Goal: Information Seeking & Learning: Check status

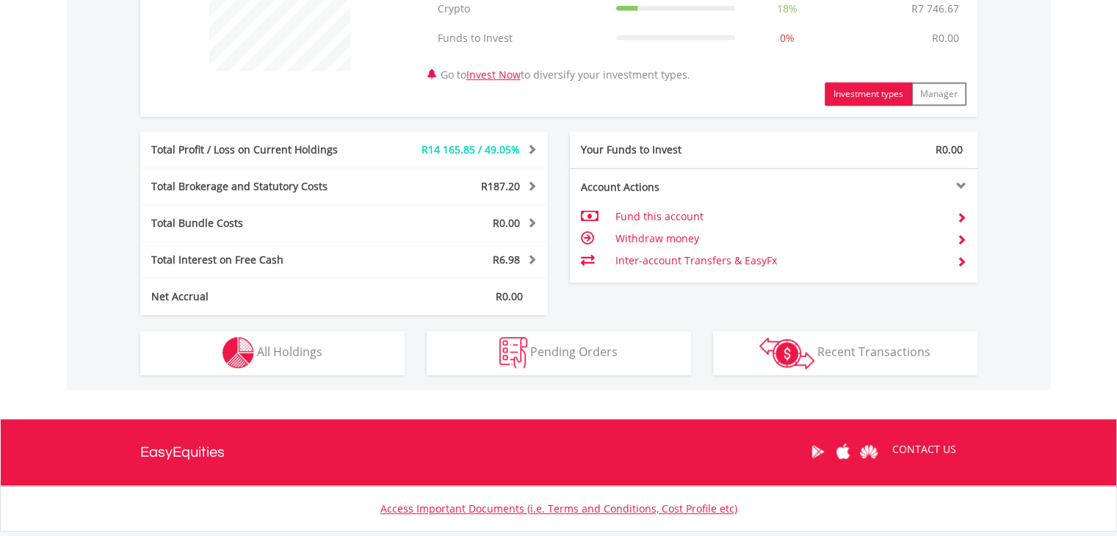
scroll to position [650, 0]
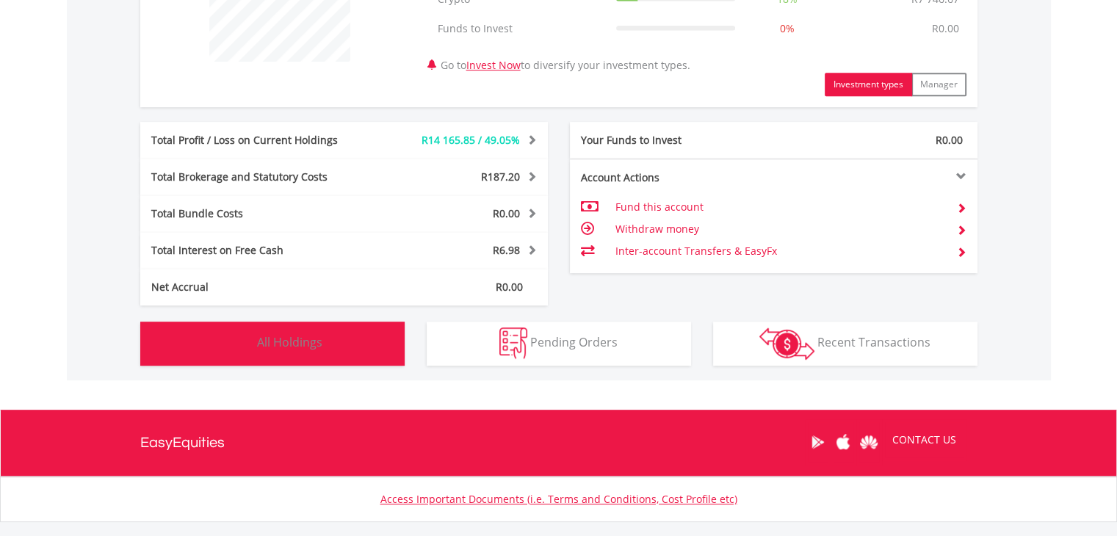
click at [276, 339] on span "All Holdings" at bounding box center [289, 342] width 65 height 16
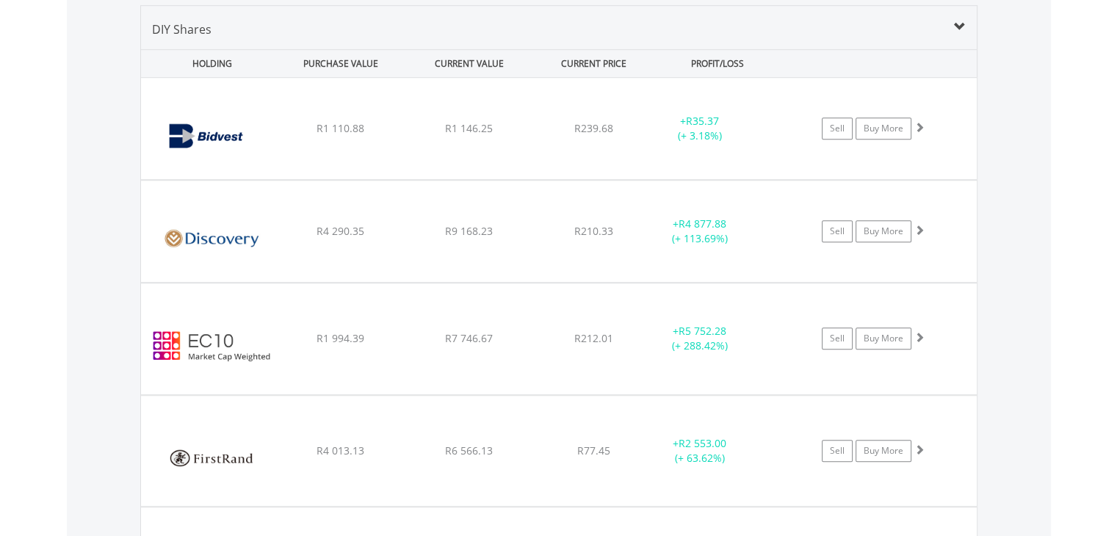
scroll to position [1088, 0]
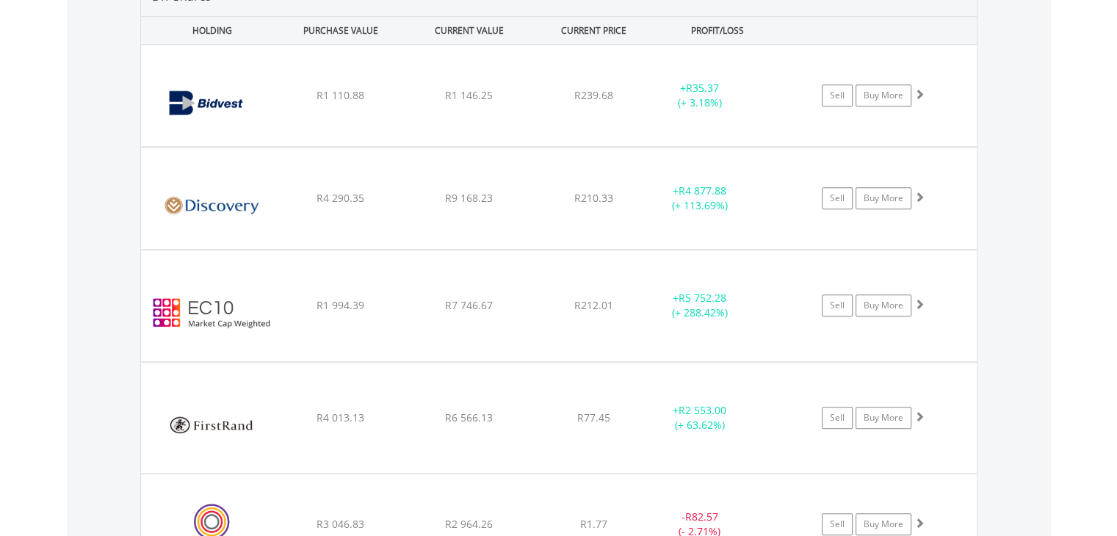
click at [276, 146] on div "﻿ EasyCrypto 10 R1 994.39 R7 746.67 R212.01 + R5 752.28 (+ 288.42%) Sell Buy Mo…" at bounding box center [559, 95] width 836 height 101
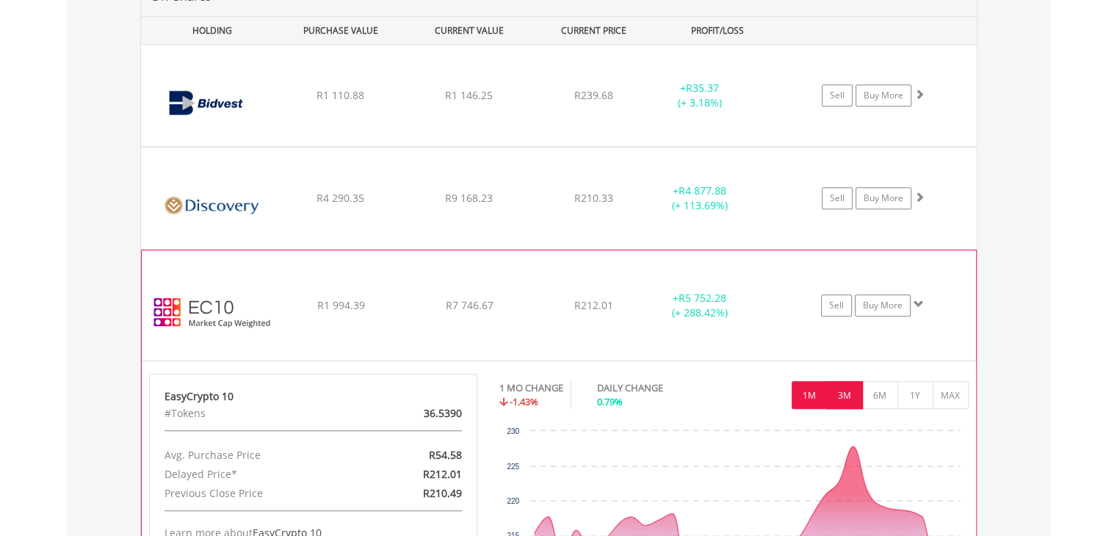
click at [849, 385] on button "3M" at bounding box center [845, 395] width 36 height 28
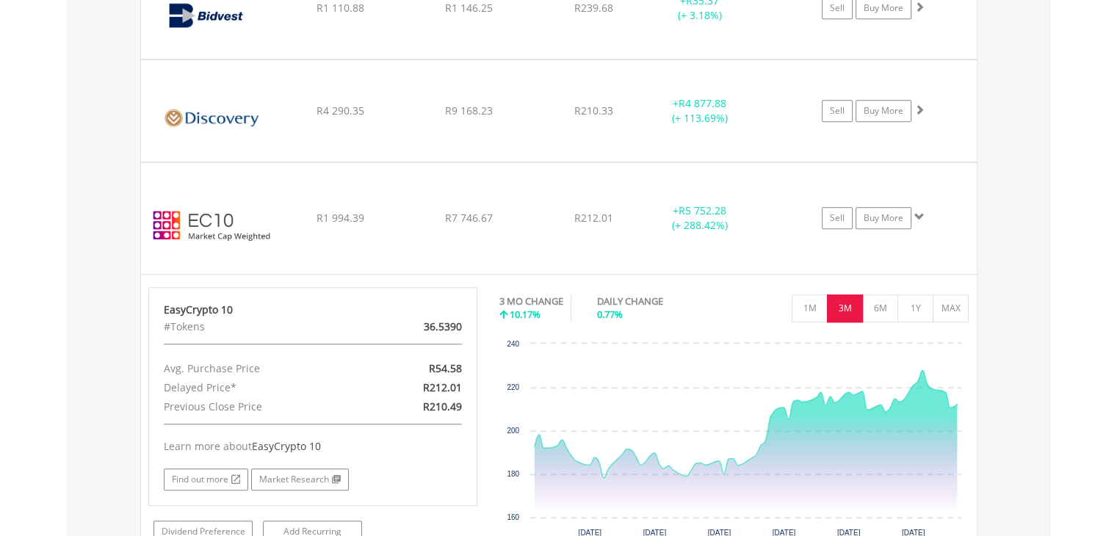
scroll to position [1194, 0]
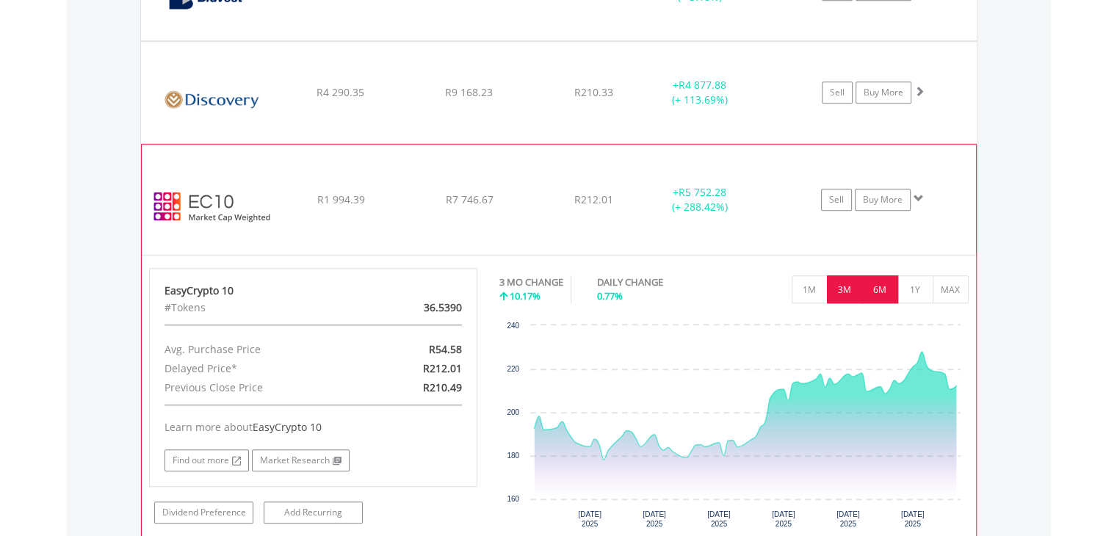
click at [879, 282] on button "6M" at bounding box center [880, 289] width 36 height 28
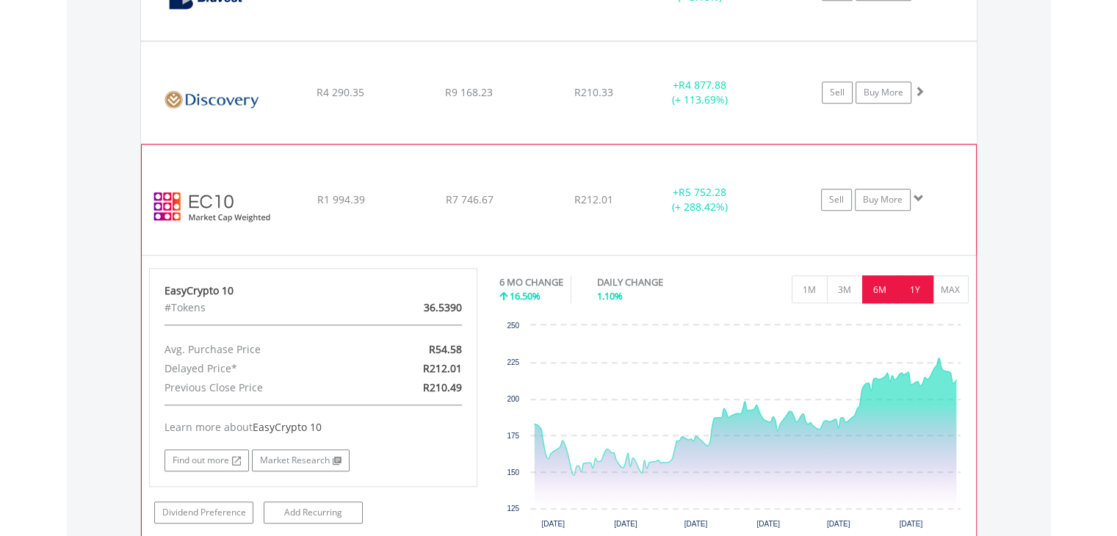
click at [912, 291] on button "1Y" at bounding box center [916, 289] width 36 height 28
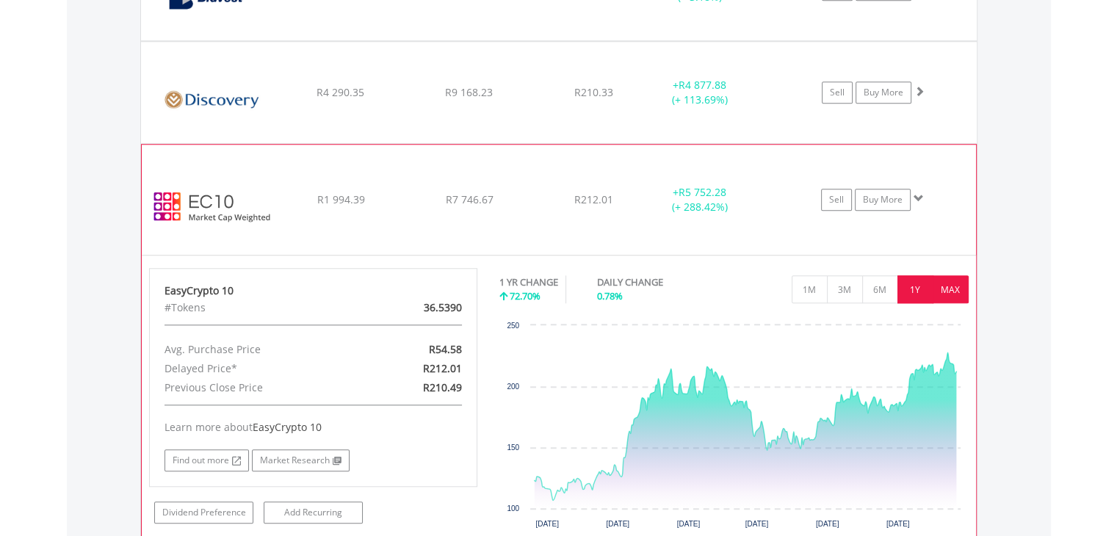
click at [946, 287] on button "MAX" at bounding box center [951, 289] width 36 height 28
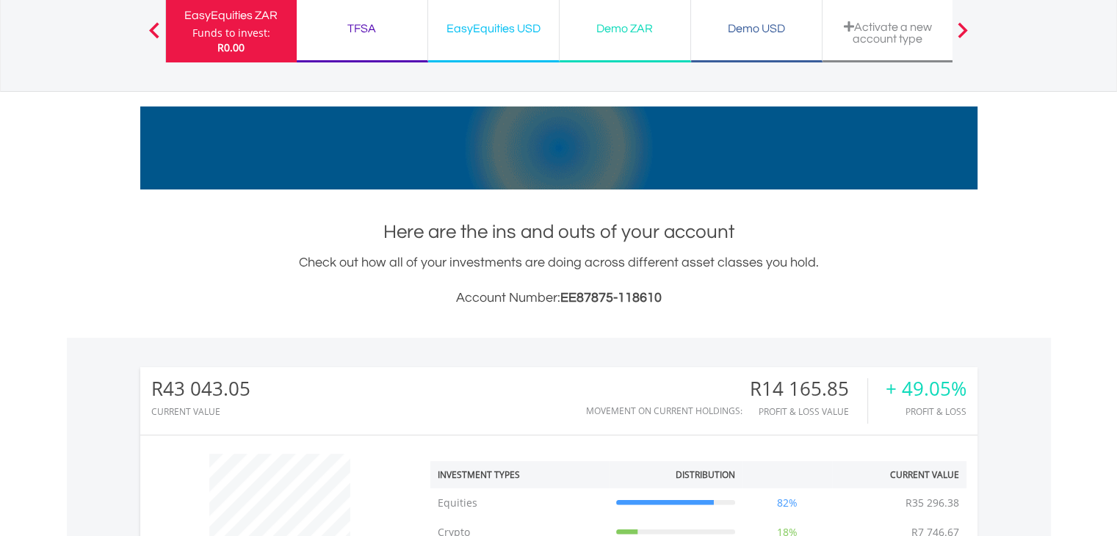
scroll to position [77, 0]
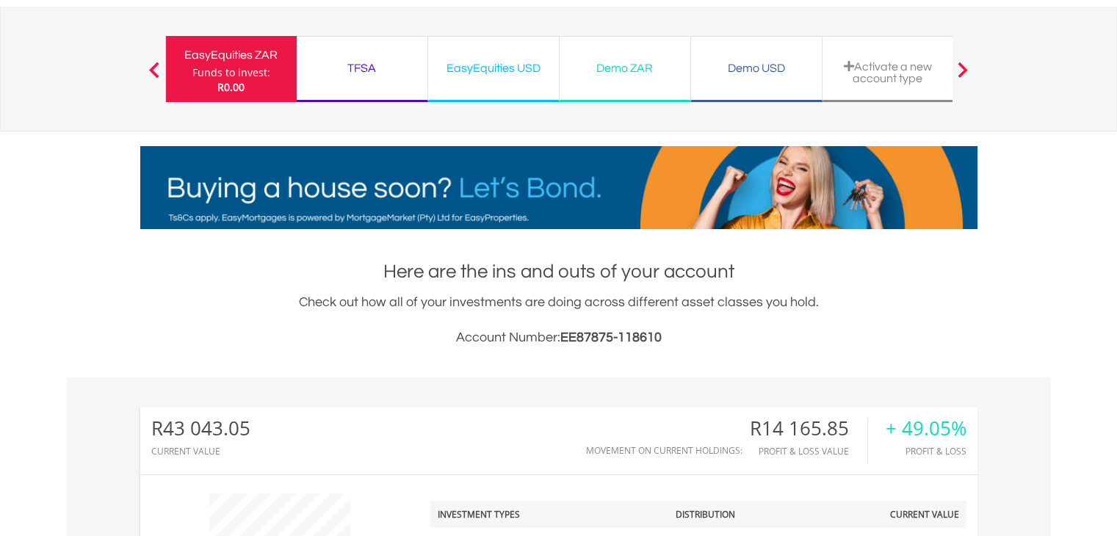
click at [358, 78] on div "TFSA Funds to invest: R0.00" at bounding box center [363, 69] width 132 height 66
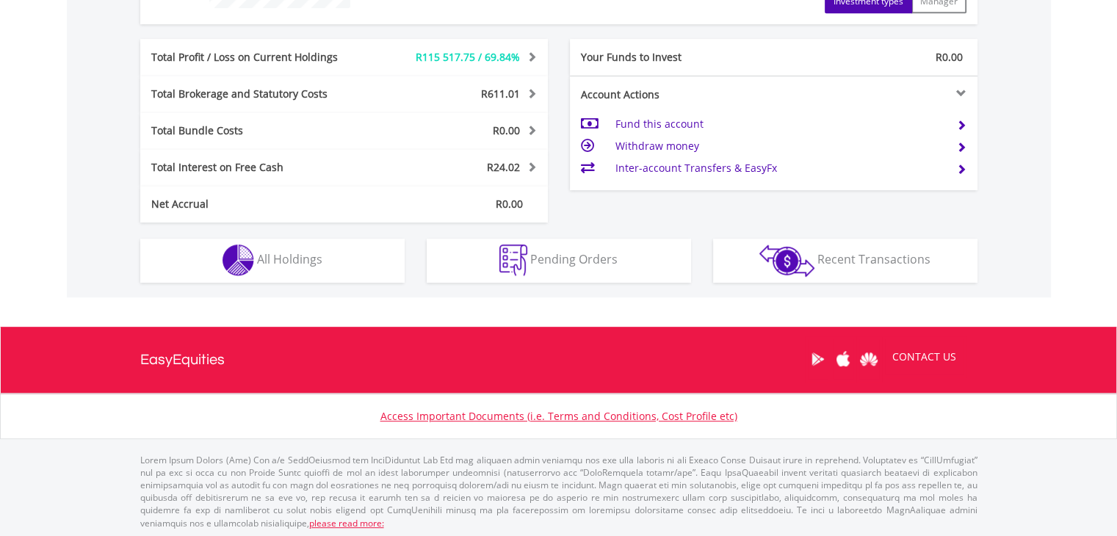
scroll to position [705, 0]
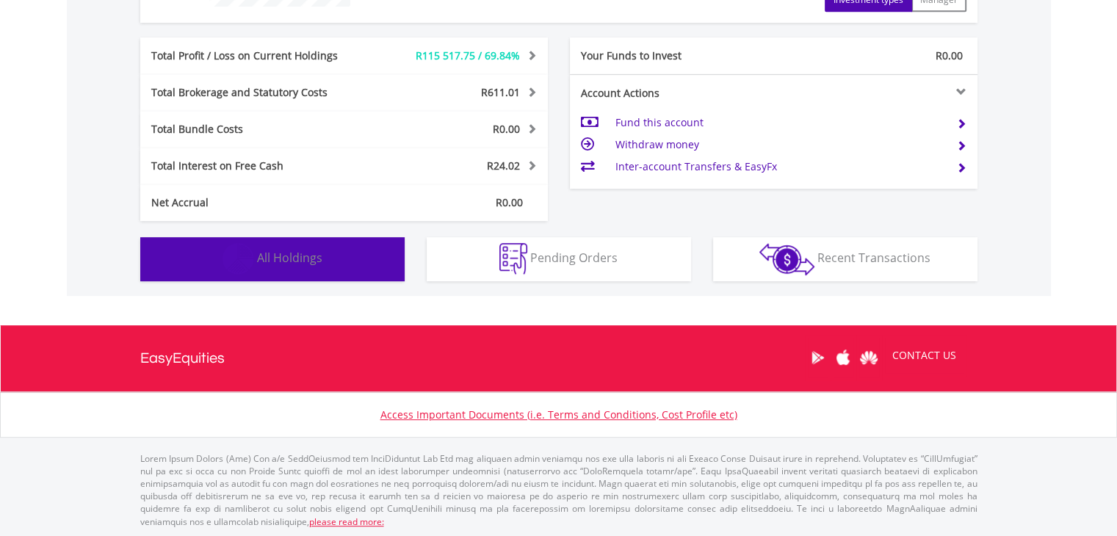
click at [279, 245] on button "Holdings All Holdings" at bounding box center [272, 259] width 264 height 44
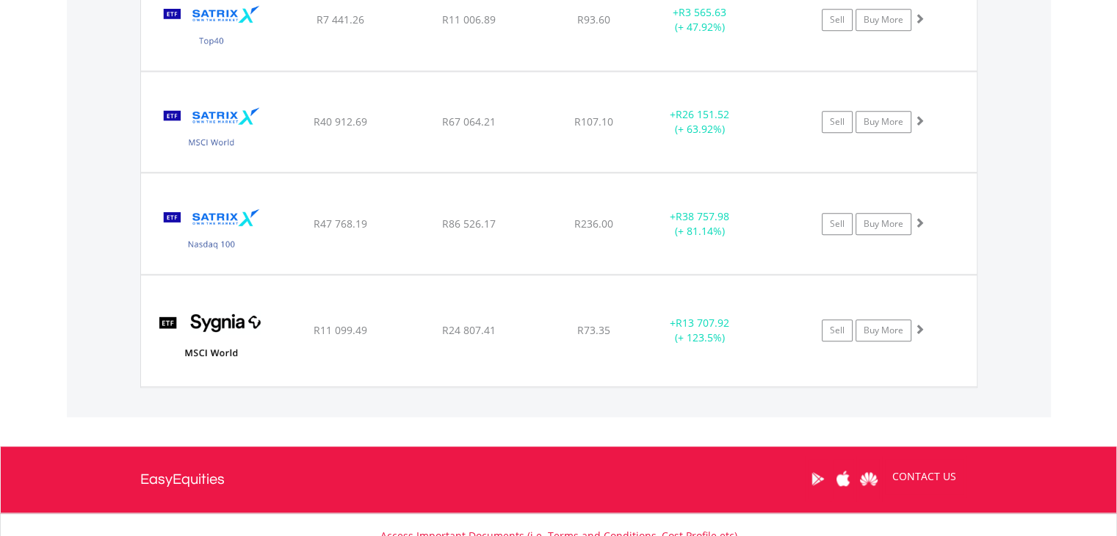
scroll to position [1411, 0]
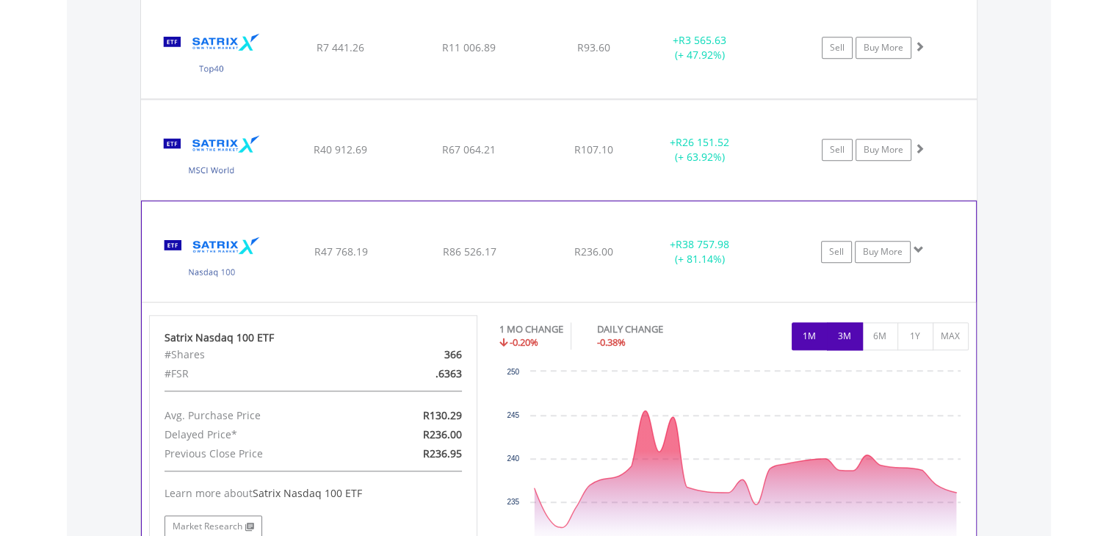
click at [837, 330] on button "3M" at bounding box center [845, 337] width 36 height 28
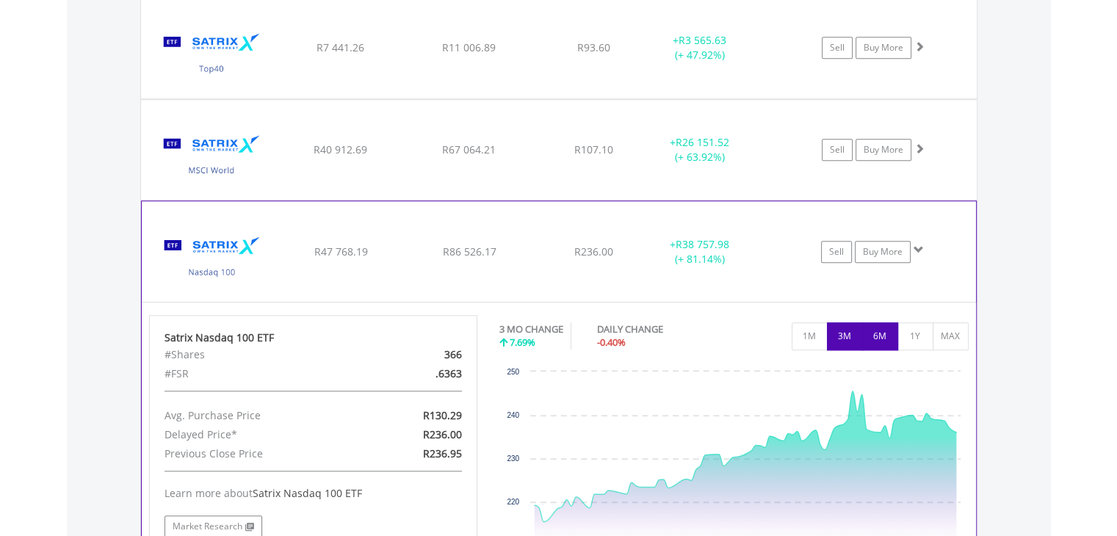
click at [880, 336] on button "6M" at bounding box center [880, 337] width 36 height 28
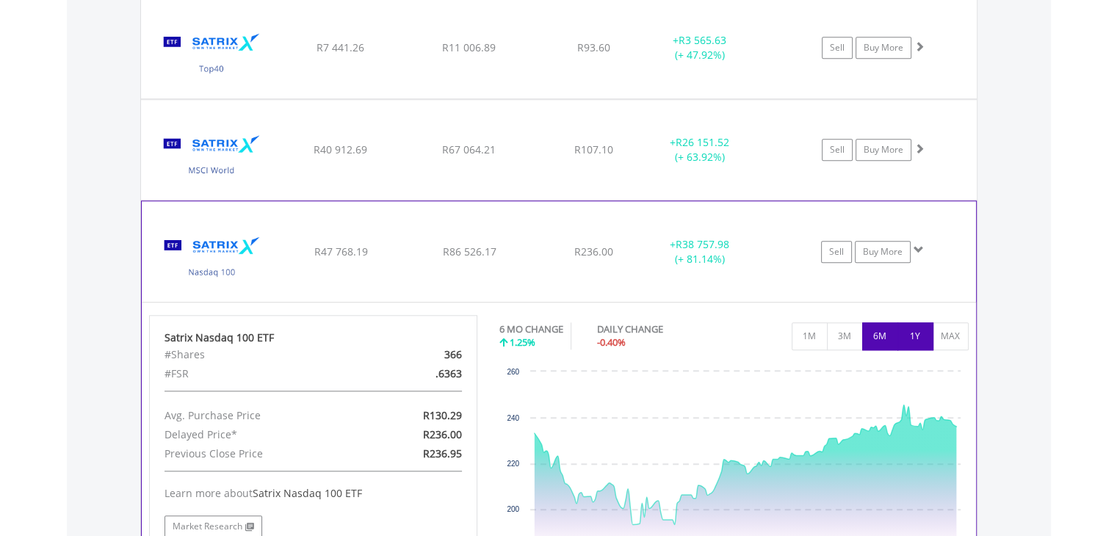
click at [913, 335] on button "1Y" at bounding box center [916, 337] width 36 height 28
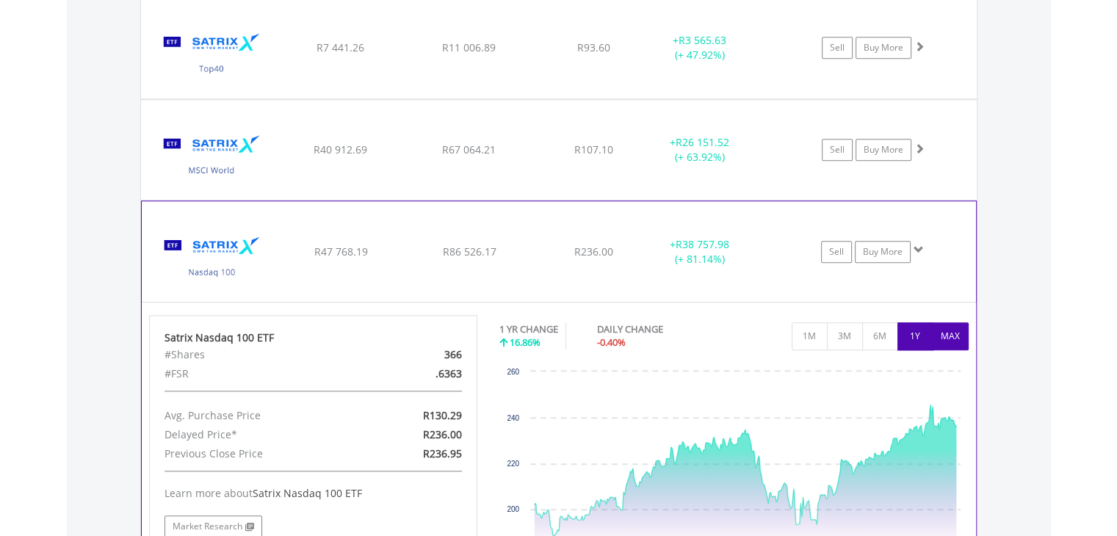
click at [953, 328] on button "MAX" at bounding box center [951, 337] width 36 height 28
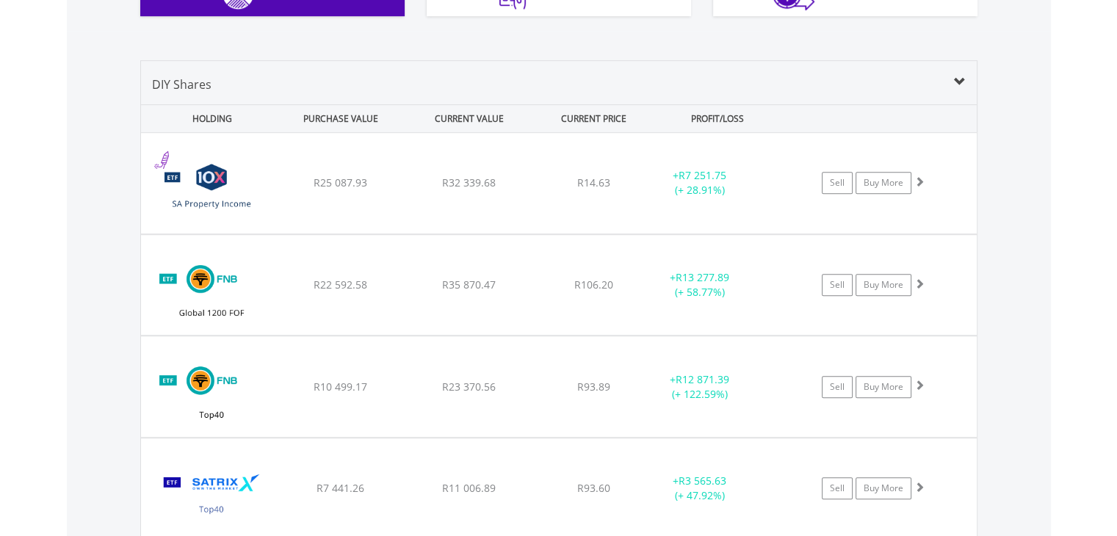
scroll to position [941, 0]
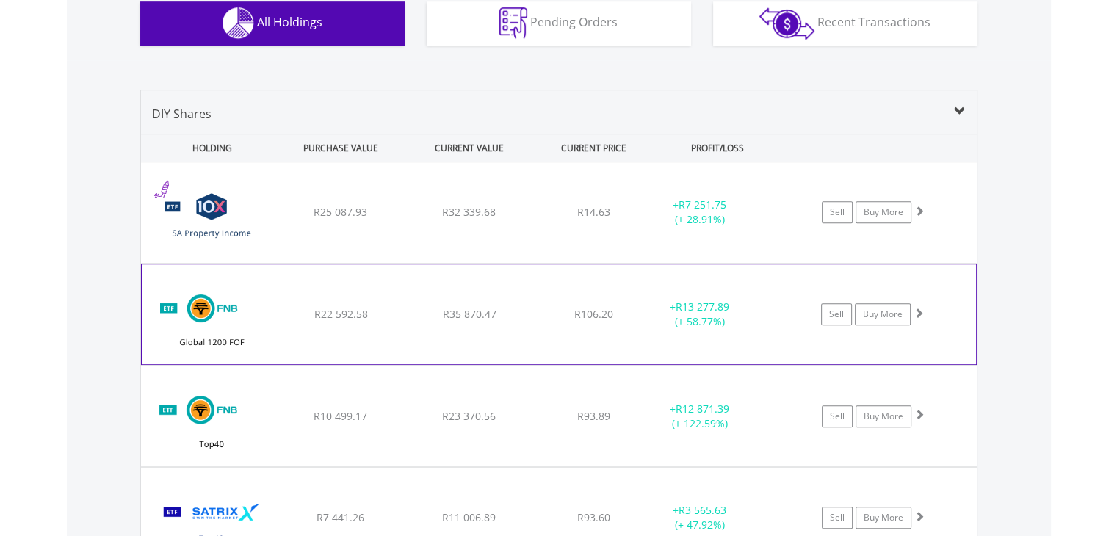
click at [436, 263] on div "﻿ FNB Global 1200 Equity Fund of Funds ETF R22 592.58 R35 870.47 R106.20 + R13 …" at bounding box center [559, 212] width 836 height 101
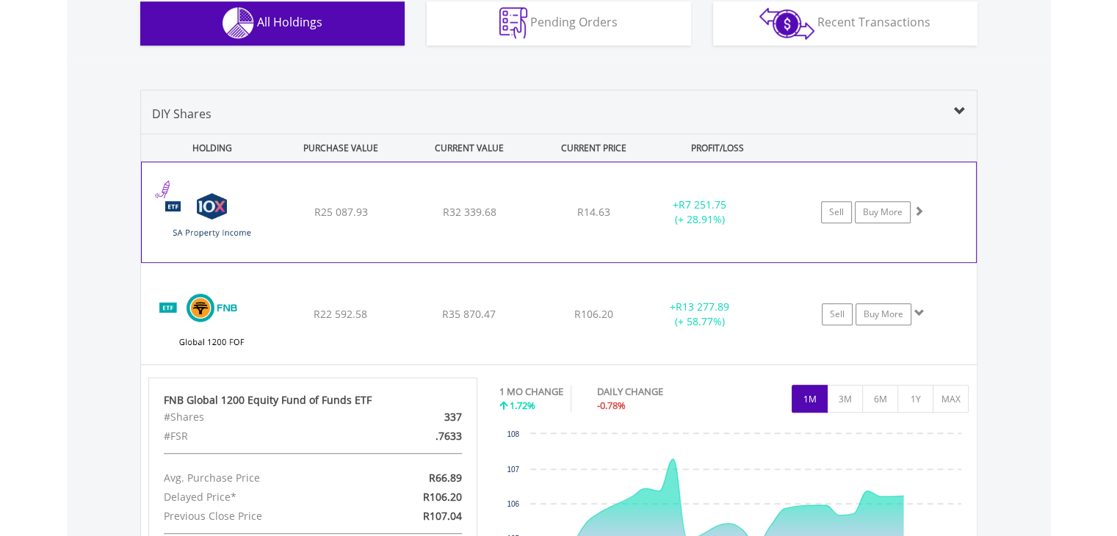
click at [406, 223] on div "﻿ 10X South African Property Income Exchange Traded Fund R25 087.93 R32 339.68 …" at bounding box center [559, 212] width 835 height 100
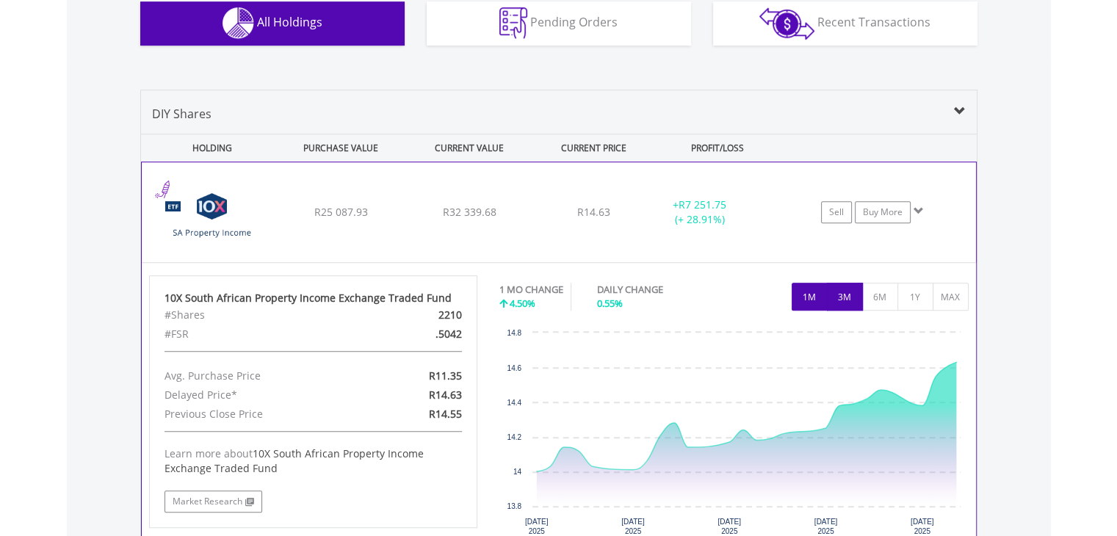
click at [837, 292] on button "3M" at bounding box center [845, 297] width 36 height 28
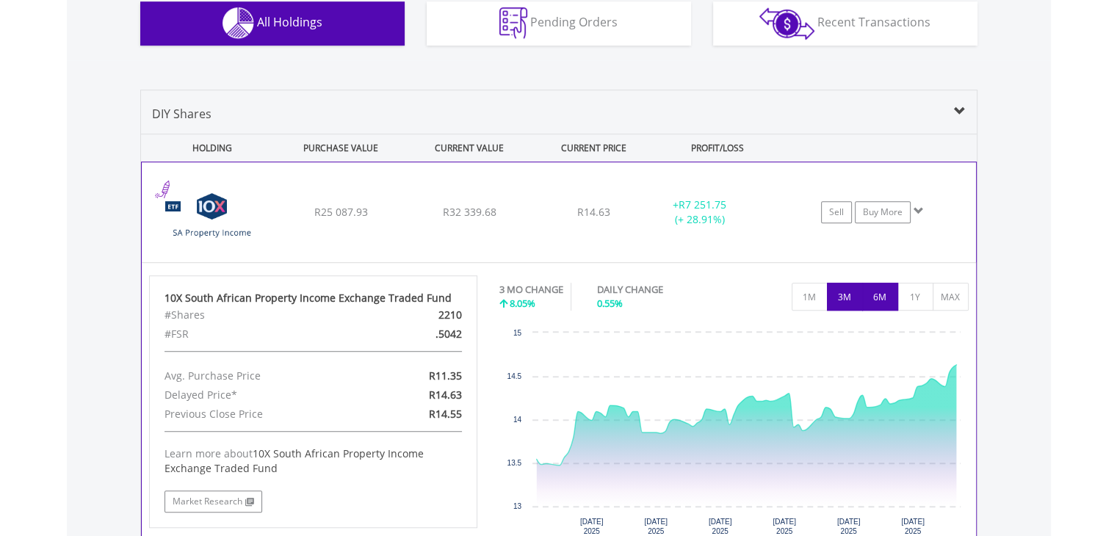
click at [882, 295] on button "6M" at bounding box center [880, 297] width 36 height 28
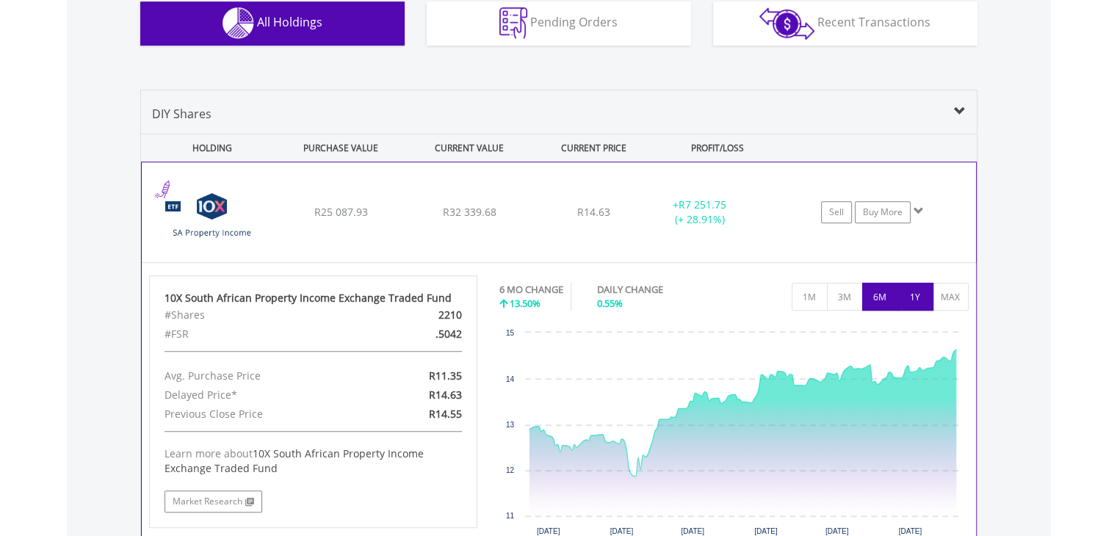
click at [918, 298] on button "1Y" at bounding box center [916, 297] width 36 height 28
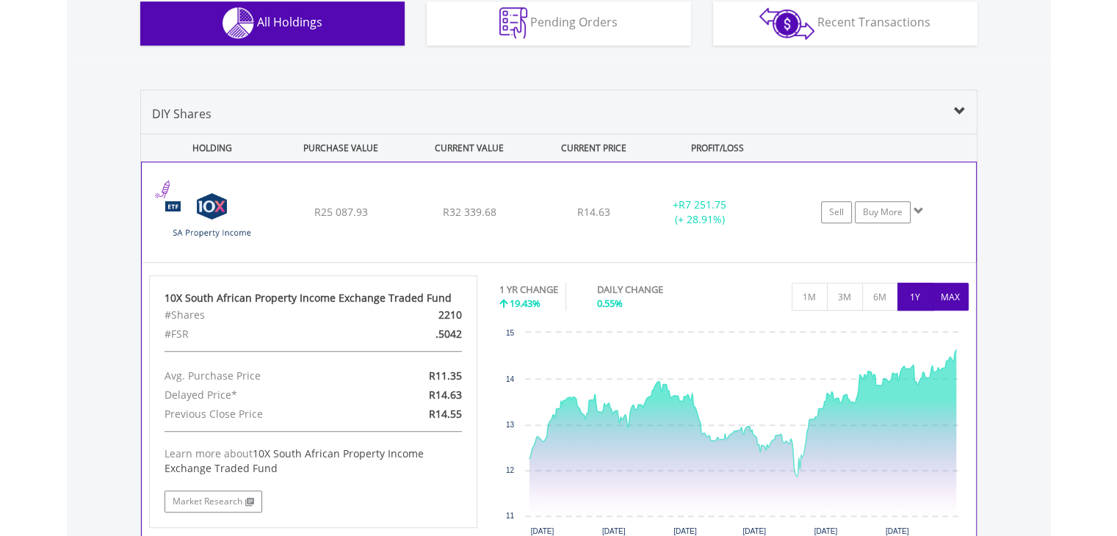
click at [943, 298] on button "MAX" at bounding box center [951, 297] width 36 height 28
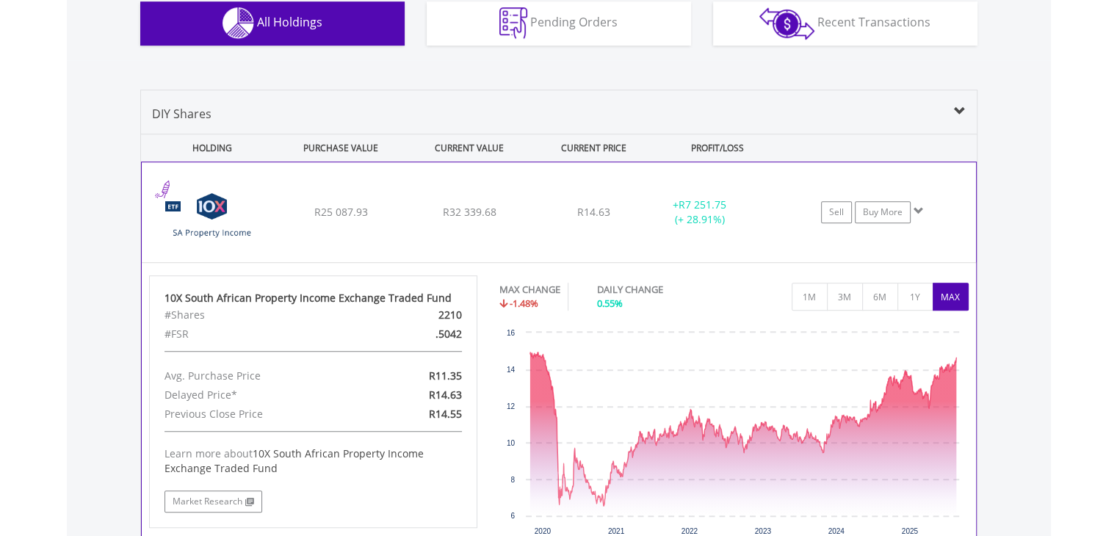
click at [540, 212] on div "R14.63" at bounding box center [594, 212] width 117 height 15
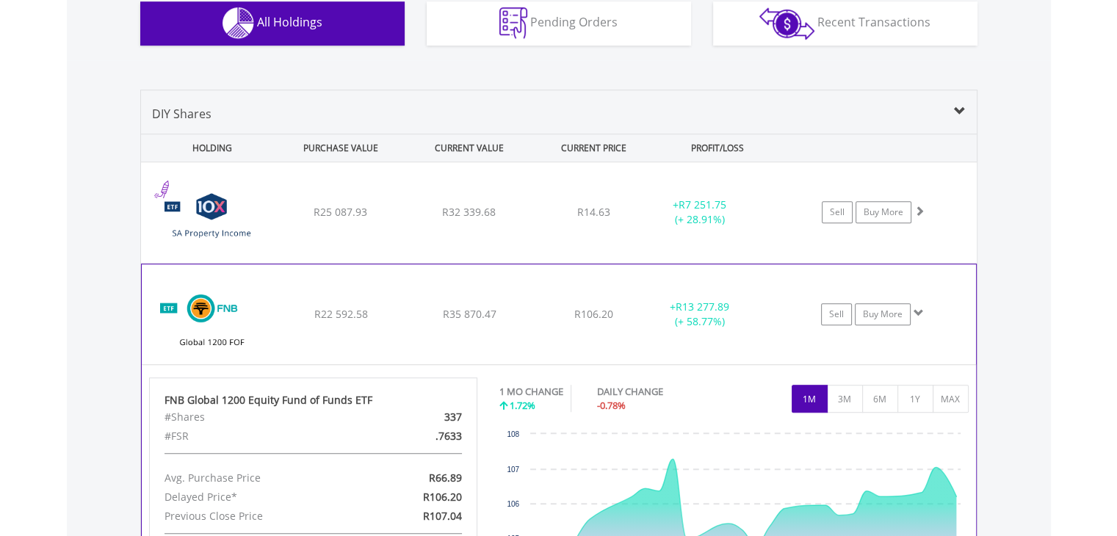
click at [487, 219] on span "R35 870.47" at bounding box center [469, 212] width 54 height 14
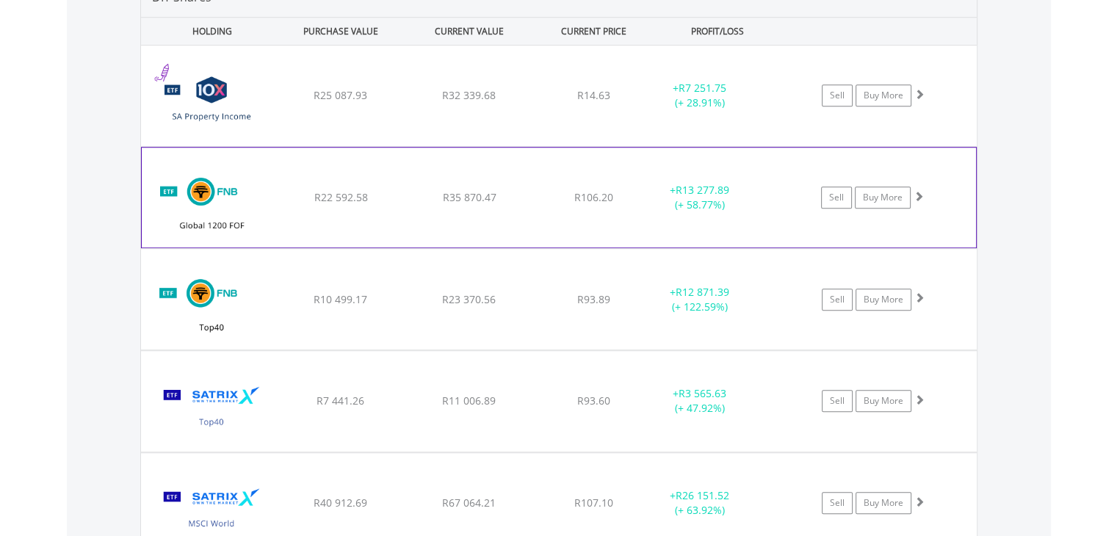
scroll to position [1059, 0]
click at [487, 145] on div "﻿ FNB Top40 Exchange Traded Fund R10 499.17 R23 370.56 R93.89 + R12 871.39 (+ 1…" at bounding box center [559, 95] width 836 height 101
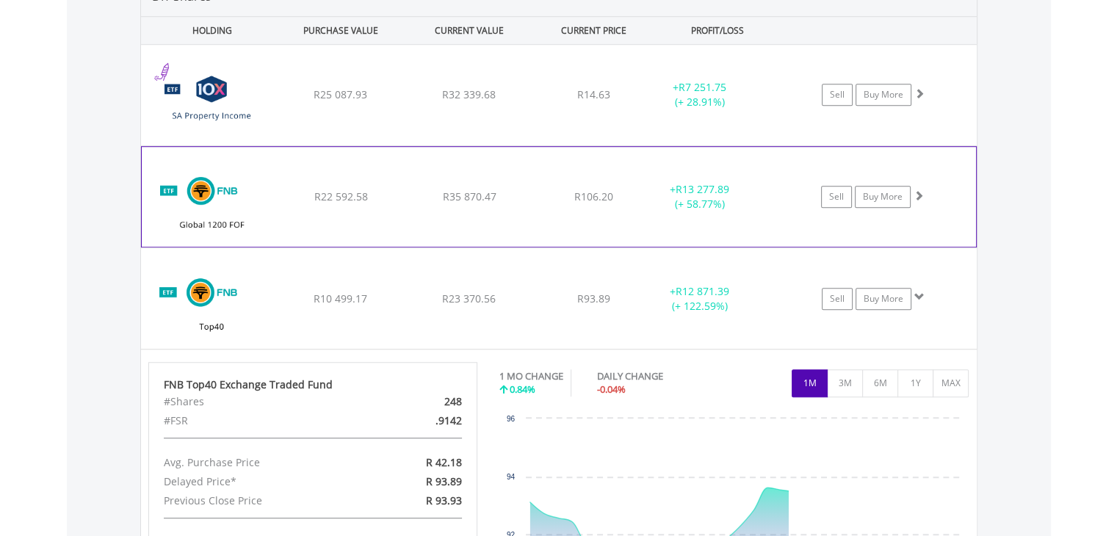
click at [487, 145] on div "﻿ FNB Top40 Exchange Traded Fund R10 499.17 R23 370.56 R93.89 + R12 871.39 (+ 1…" at bounding box center [559, 95] width 836 height 101
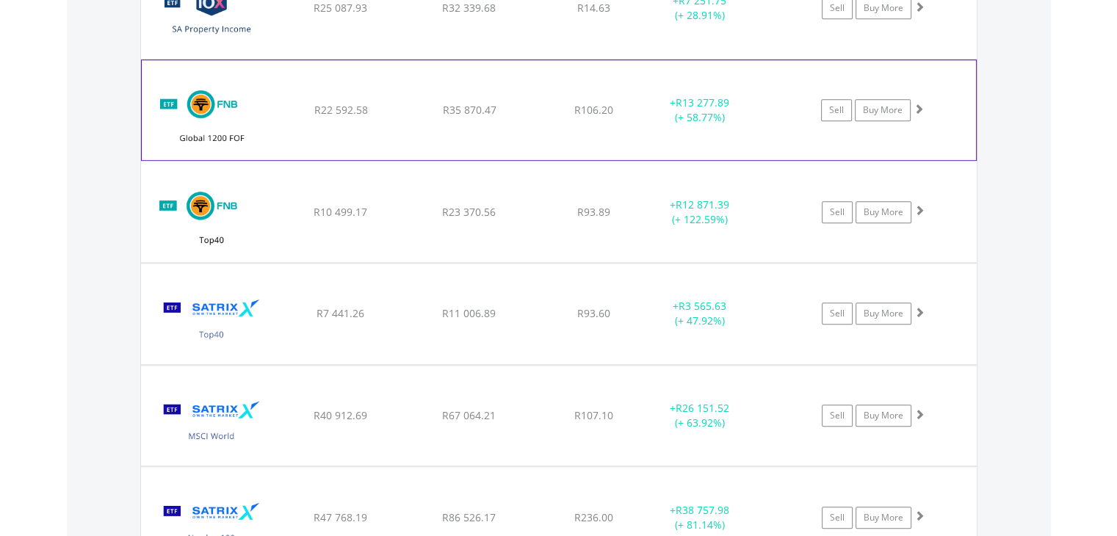
scroll to position [1147, 0]
click at [487, 13] on span "R11 006.89" at bounding box center [469, 6] width 54 height 14
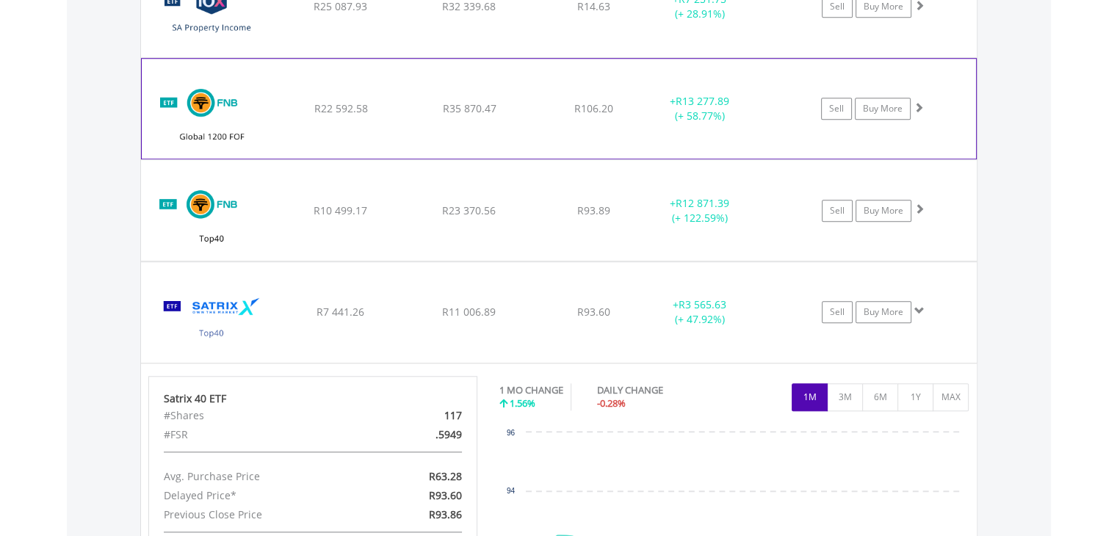
click at [487, 13] on span "R11 006.89" at bounding box center [469, 6] width 54 height 14
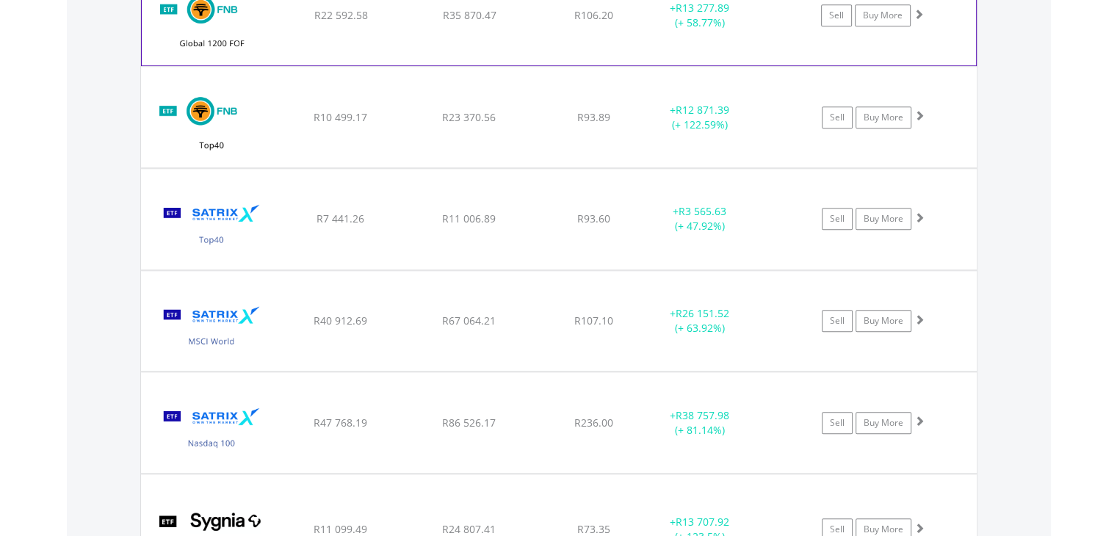
scroll to position [1264, 0]
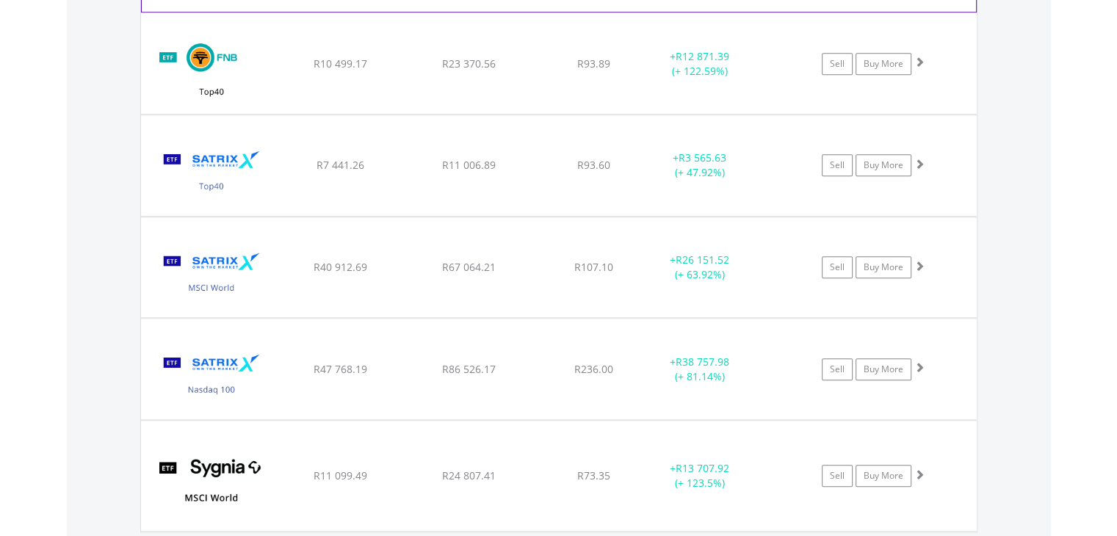
scroll to position [1323, 0]
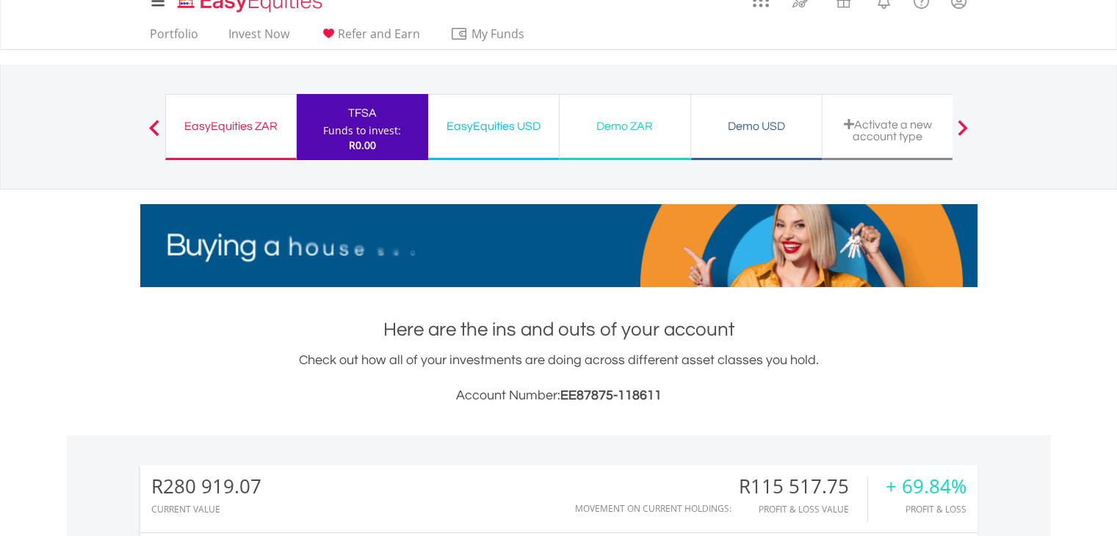
scroll to position [0, 0]
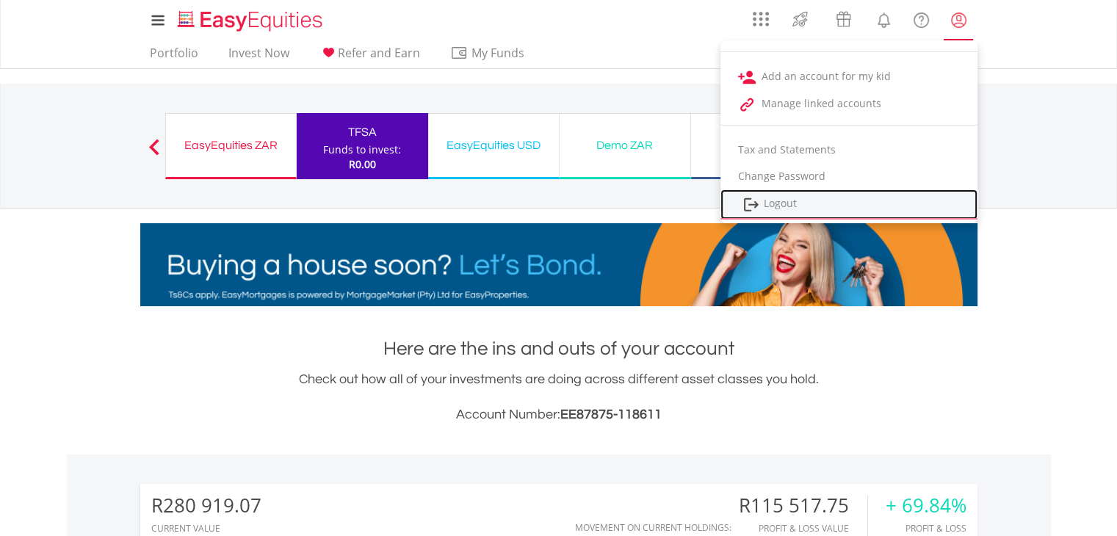
click at [769, 203] on link "Logout" at bounding box center [849, 205] width 257 height 30
